Goal: Check status: Check status

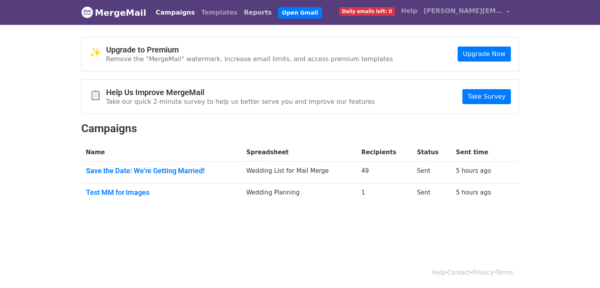
click at [241, 8] on link "Reports" at bounding box center [258, 13] width 34 height 16
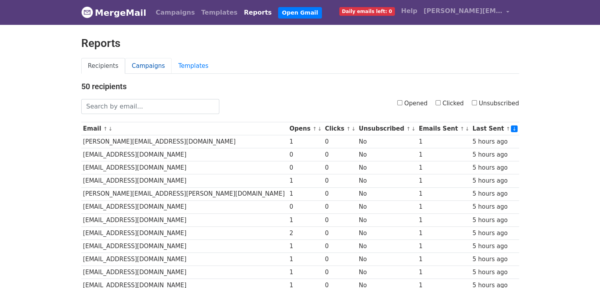
click at [143, 65] on link "Campaigns" at bounding box center [148, 66] width 47 height 16
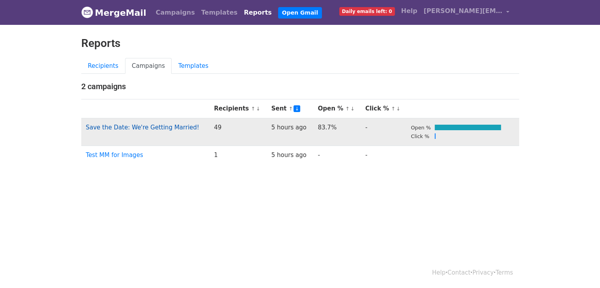
click at [123, 127] on link "Save the Date: We're Getting Married!" at bounding box center [143, 127] width 114 height 7
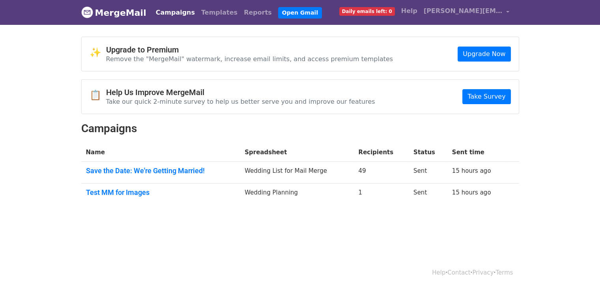
click at [379, 14] on span "Daily emails left: 0" at bounding box center [367, 11] width 56 height 9
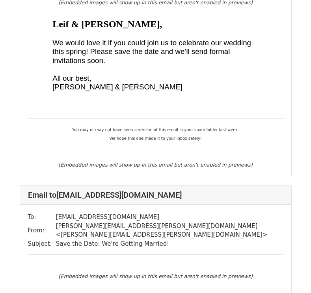
scroll to position [4592, 0]
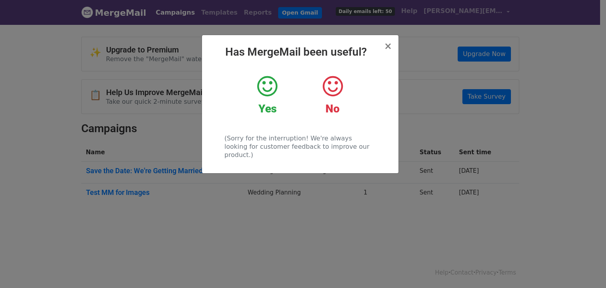
click at [271, 81] on icon at bounding box center [267, 87] width 20 height 24
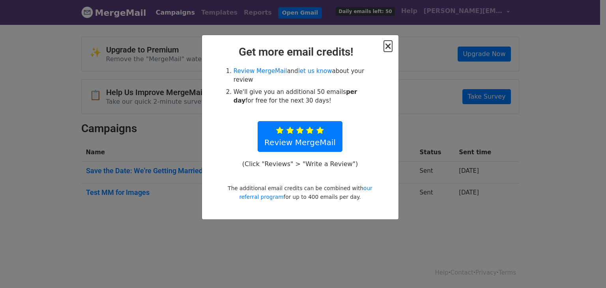
click at [390, 45] on span "×" at bounding box center [388, 46] width 8 height 11
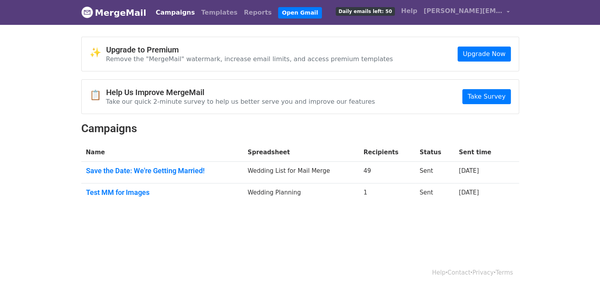
click at [166, 10] on link "Campaigns" at bounding box center [175, 13] width 45 height 16
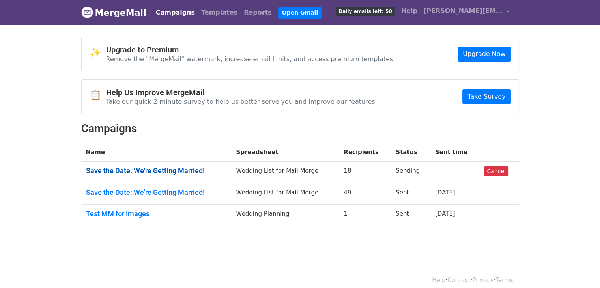
click at [141, 171] on link "Save the Date: We're Getting Married!" at bounding box center [156, 170] width 141 height 9
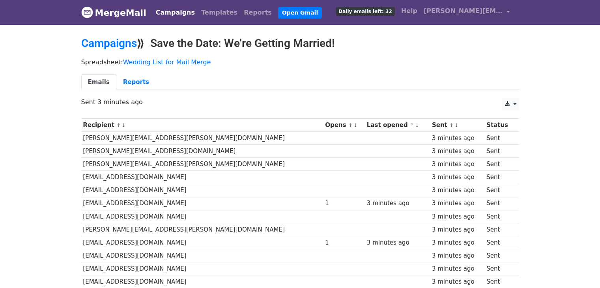
click at [169, 8] on link "Campaigns" at bounding box center [175, 13] width 45 height 16
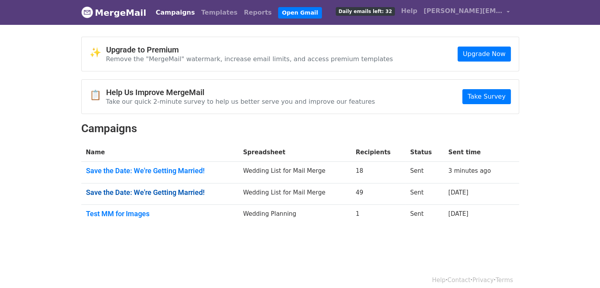
click at [174, 192] on link "Save the Date: We're Getting Married!" at bounding box center [160, 192] width 148 height 9
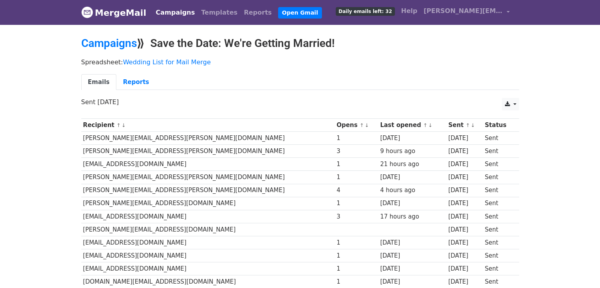
click at [168, 11] on link "Campaigns" at bounding box center [175, 13] width 45 height 16
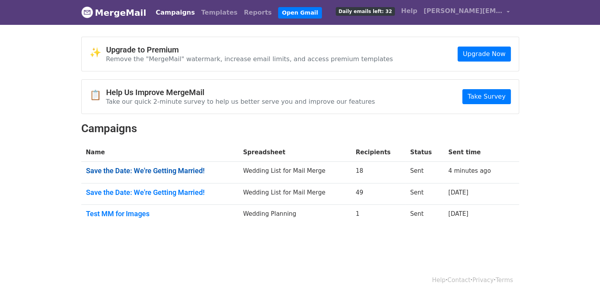
click at [154, 171] on link "Save the Date: We're Getting Married!" at bounding box center [160, 170] width 148 height 9
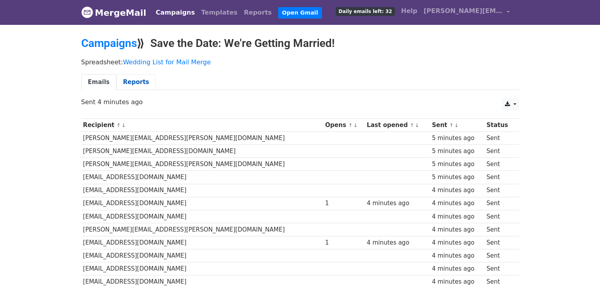
click at [133, 85] on link "Reports" at bounding box center [135, 82] width 39 height 16
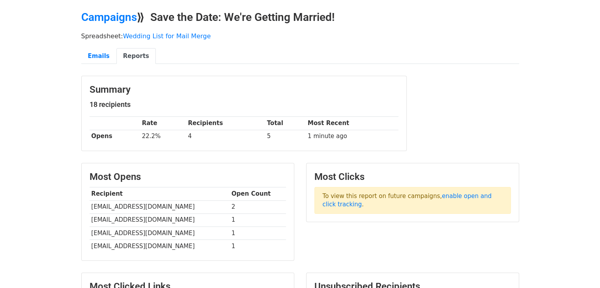
scroll to position [21, 0]
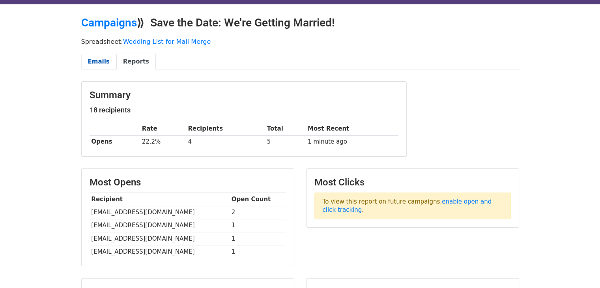
click at [99, 63] on link "Emails" at bounding box center [98, 62] width 35 height 16
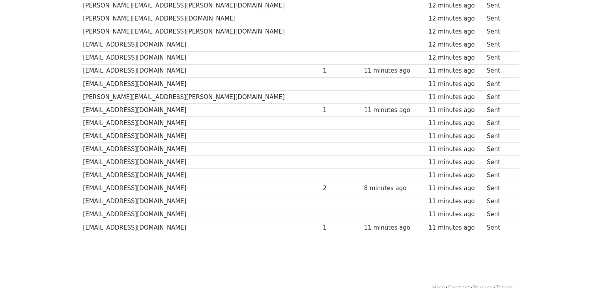
scroll to position [147, 0]
